Goal: Information Seeking & Learning: Learn about a topic

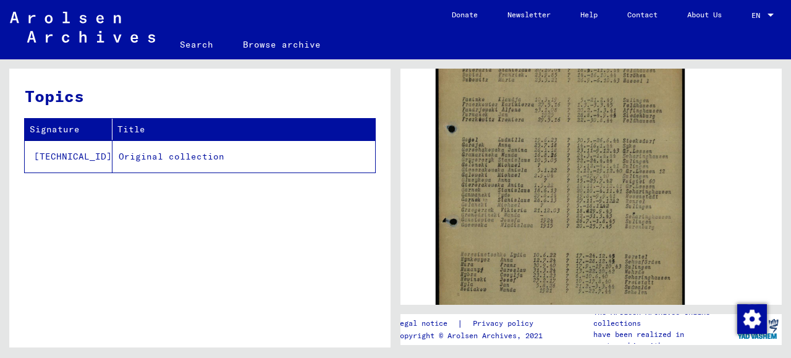
scroll to position [371, 0]
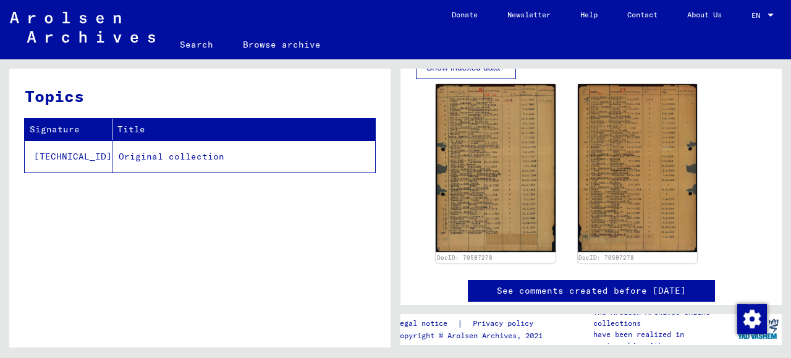
scroll to position [284, 0]
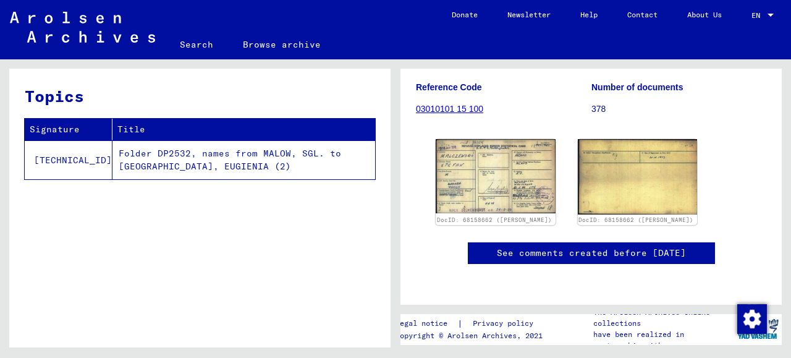
scroll to position [205, 0]
click at [474, 146] on img at bounding box center [494, 176] width 125 height 78
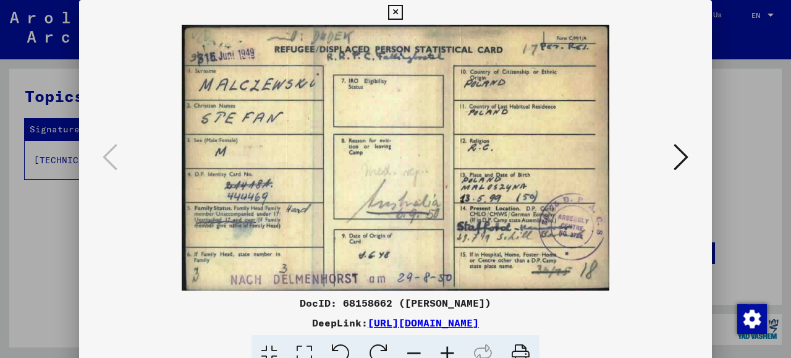
click at [384, 0] on button at bounding box center [395, 12] width 22 height 25
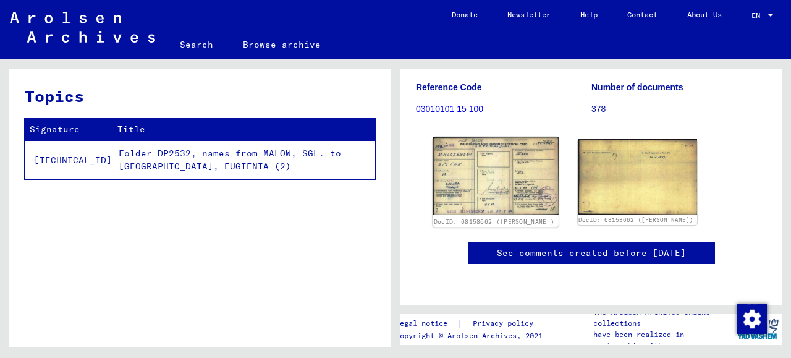
click at [477, 156] on img at bounding box center [494, 176] width 125 height 78
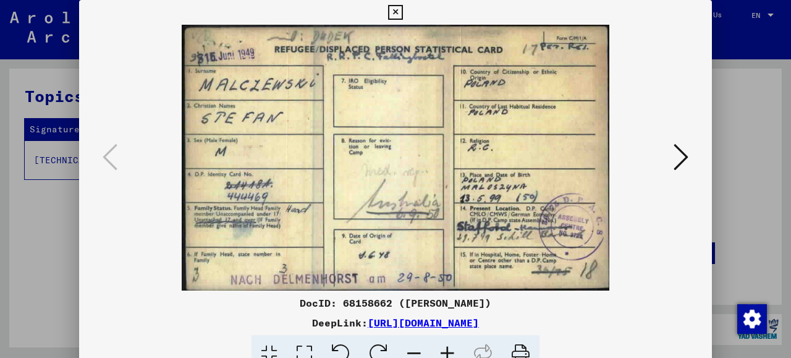
click at [712, 140] on div at bounding box center [395, 179] width 791 height 358
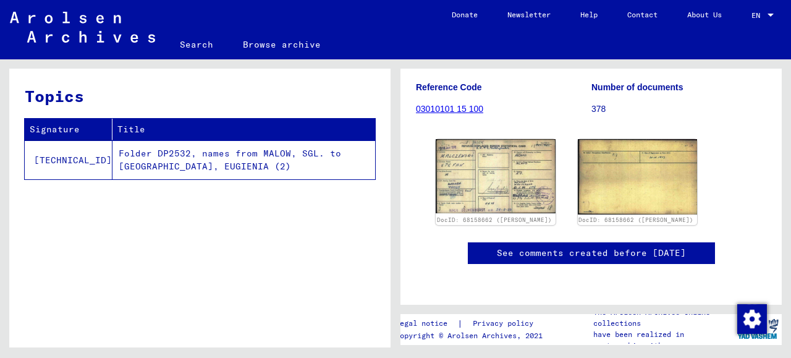
scroll to position [201, 0]
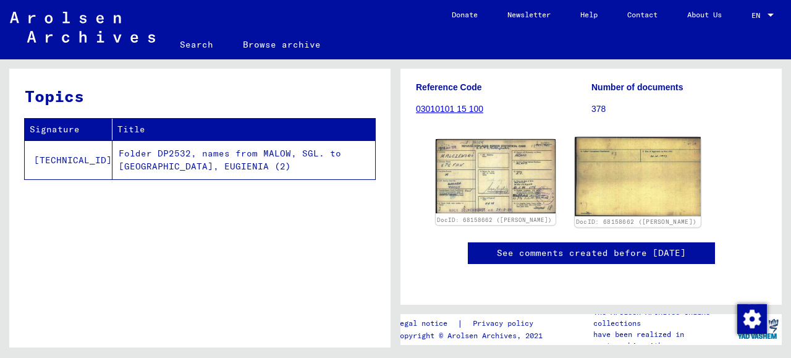
click at [612, 137] on img at bounding box center [636, 176] width 125 height 79
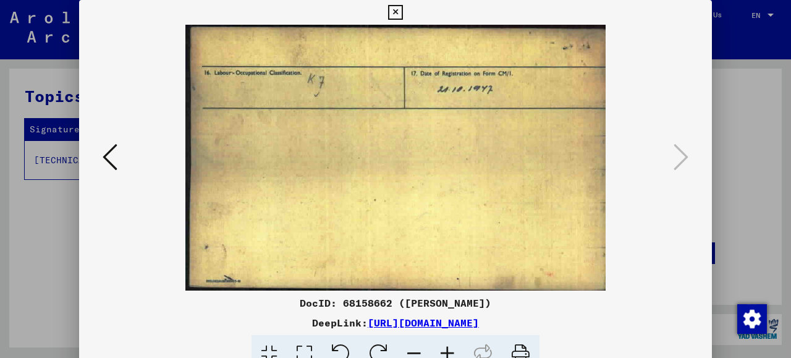
click at [712, 128] on div at bounding box center [395, 179] width 791 height 358
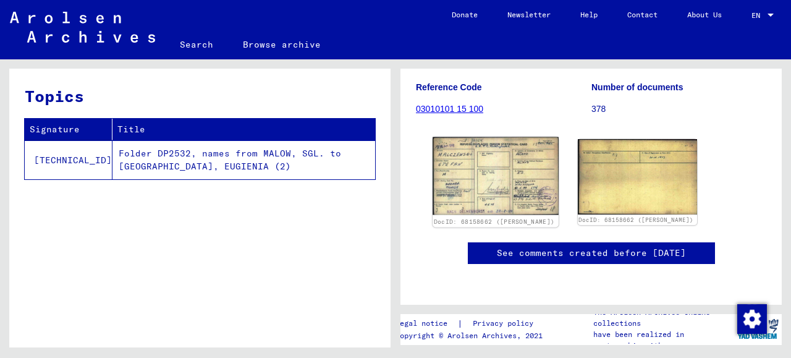
click at [498, 153] on img at bounding box center [494, 176] width 125 height 78
